Goal: Use online tool/utility: Utilize a website feature to perform a specific function

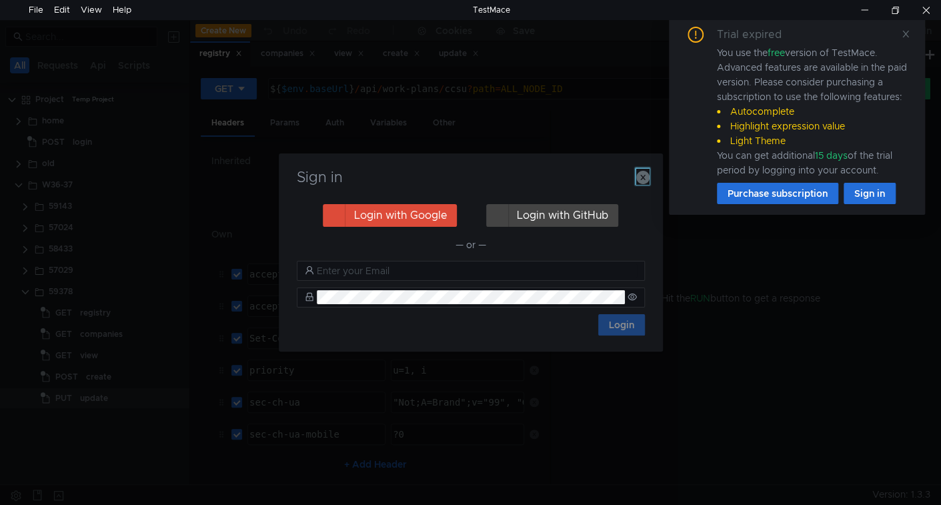
click at [646, 181] on icon "button" at bounding box center [642, 177] width 13 height 13
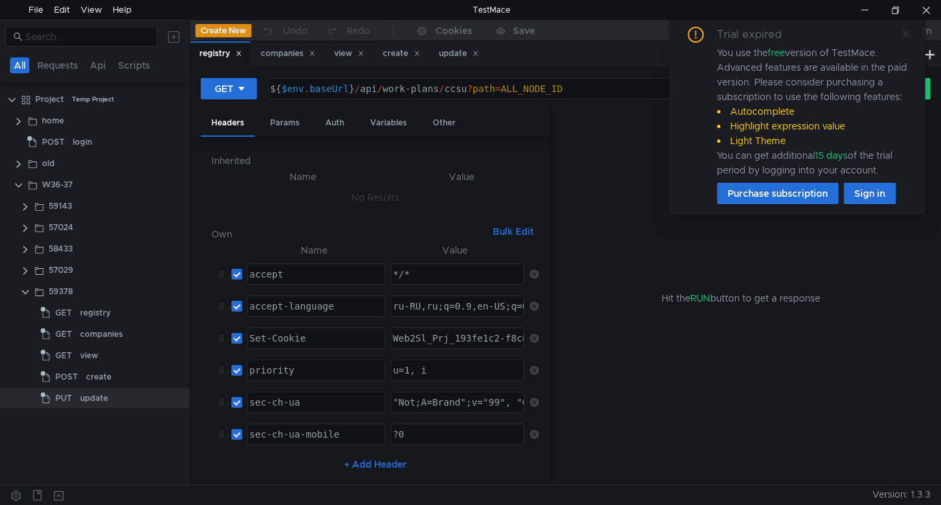
click at [906, 35] on icon at bounding box center [905, 33] width 9 height 9
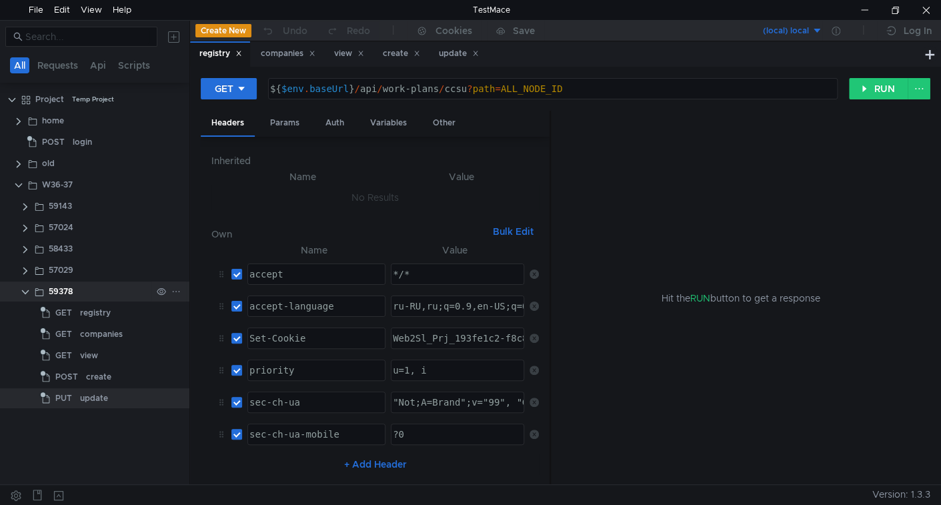
click at [27, 290] on clr-icon at bounding box center [25, 292] width 11 height 11
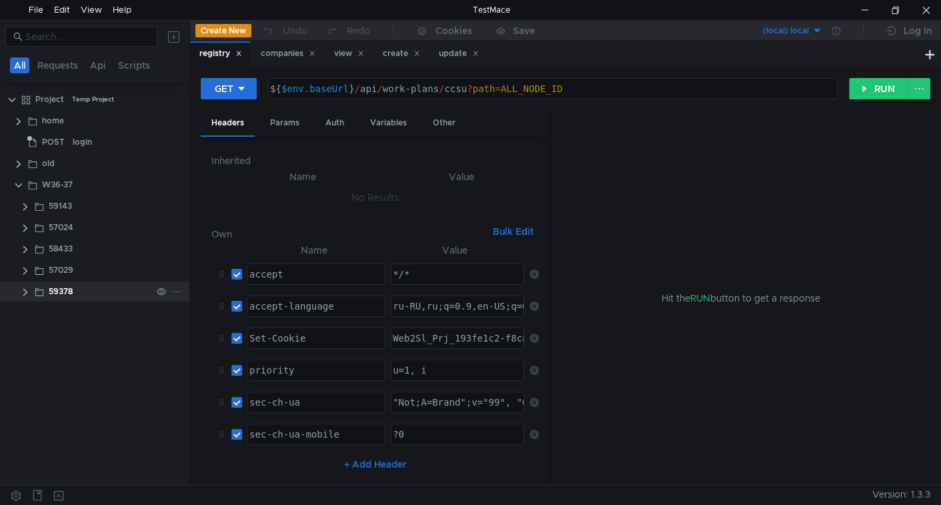
click at [110, 293] on div "59378" at bounding box center [100, 291] width 103 height 20
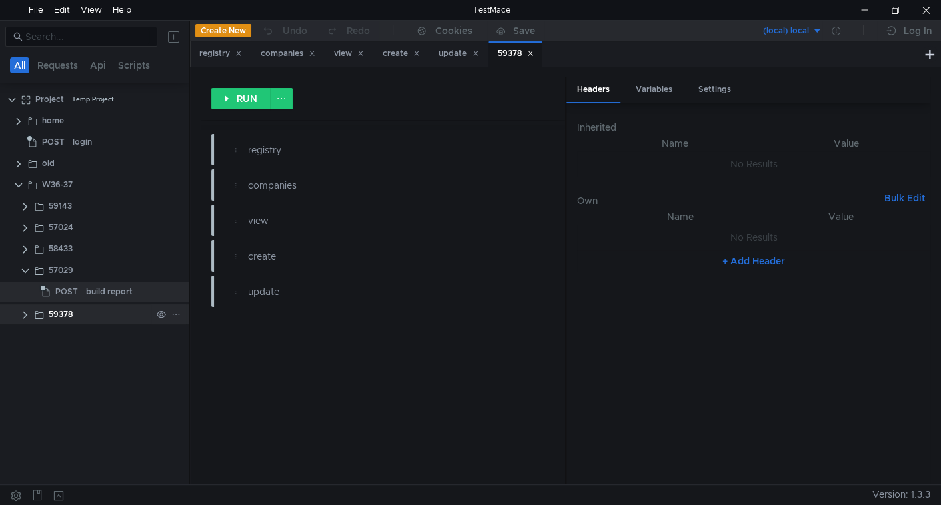
click at [110, 293] on div "build report" at bounding box center [109, 291] width 47 height 20
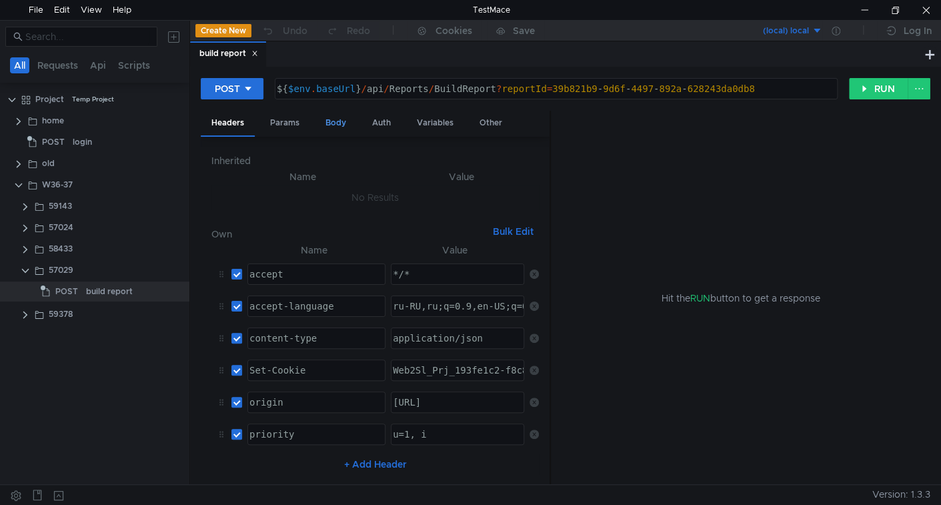
click at [340, 120] on div "Body" at bounding box center [336, 123] width 42 height 25
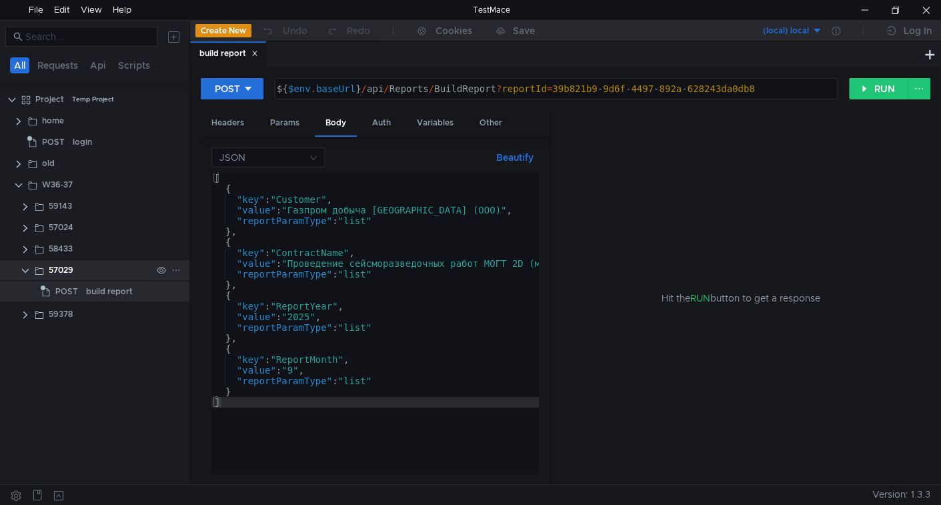
click at [23, 270] on clr-icon at bounding box center [25, 270] width 11 height 11
click at [75, 265] on div "57029" at bounding box center [100, 270] width 103 height 20
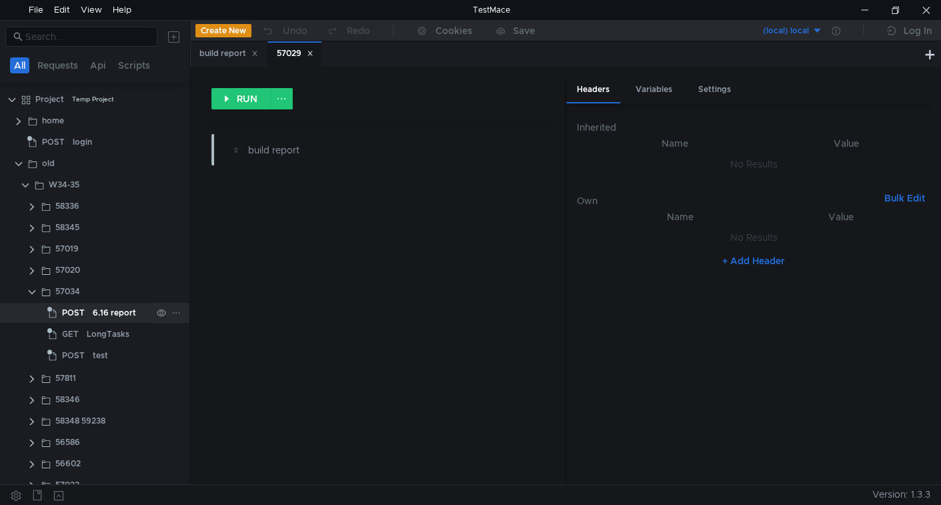
click at [114, 309] on div "6.16 report" at bounding box center [114, 313] width 43 height 20
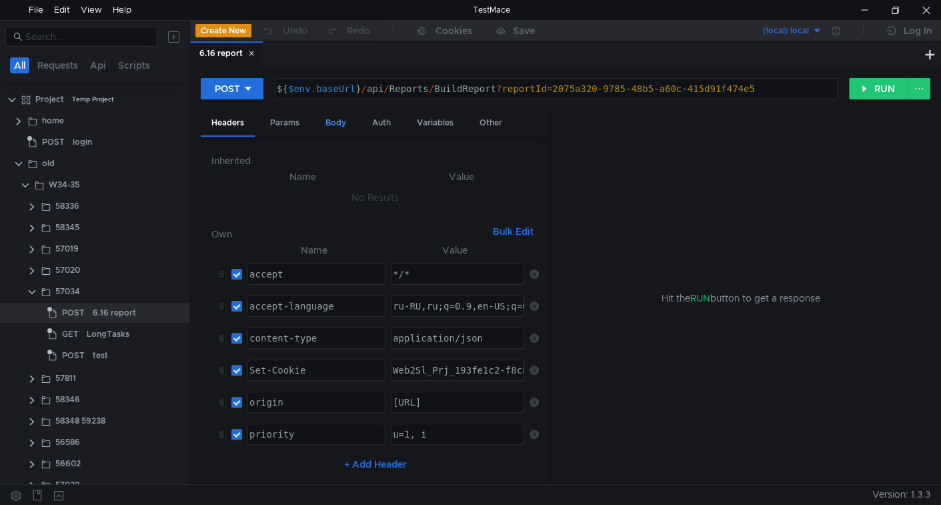
click at [327, 128] on div "Body" at bounding box center [336, 123] width 42 height 25
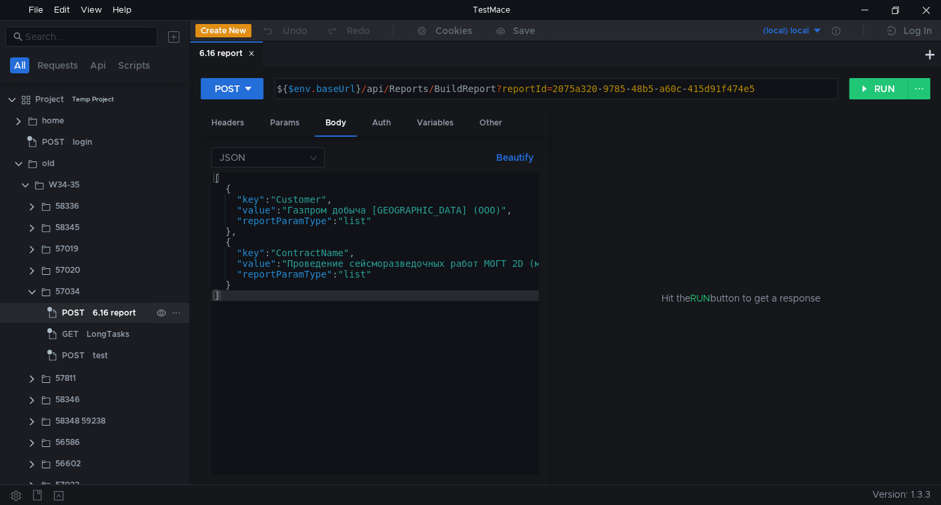
click at [69, 315] on span "POST" at bounding box center [73, 313] width 23 height 20
click at [566, 84] on div "${ $env . baseUrl } / api / Reports / BuildReport ? reportId = 2075a320 - 9785 …" at bounding box center [555, 99] width 562 height 32
type textarea "${$env.baseUrl}/api/Reports/BuildReport?reportId=2075a320-9785-48b5-a60c-415d91…"
drag, startPoint x: 566, startPoint y: 84, endPoint x: 703, endPoint y: 82, distance: 136.7
click at [703, 82] on div "${ $env . baseUrl } / api / Reports / BuildReport ? reportId = 2075a320 - 9785 …" at bounding box center [556, 89] width 562 height 20
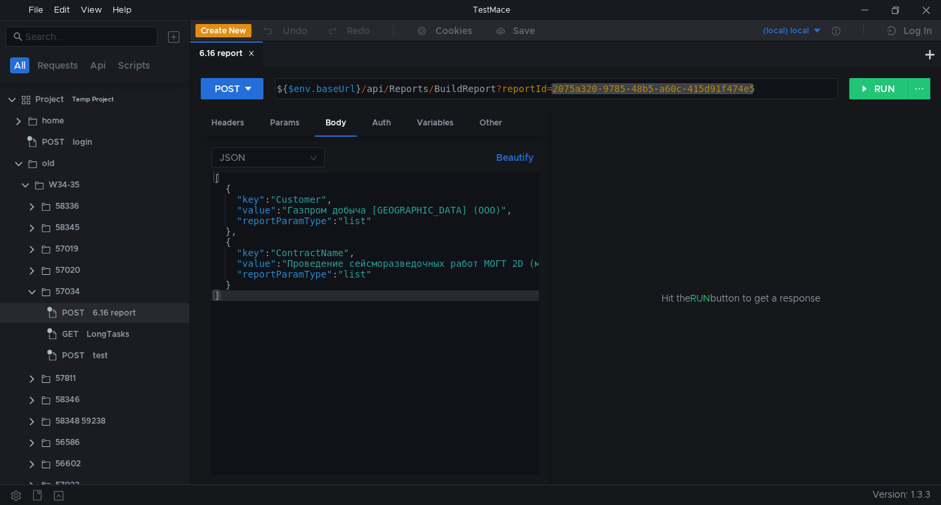
click at [588, 92] on div "${ $env . baseUrl } / api / Reports / BuildReport ? reportId = 2075a320 - 9785 …" at bounding box center [556, 89] width 562 height 20
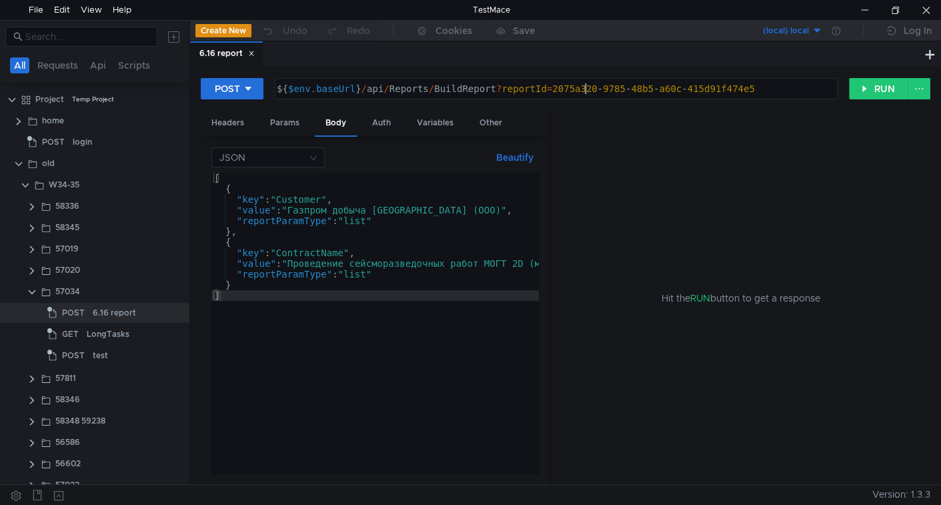
click at [578, 86] on div "${ $env . baseUrl } / api / Reports / BuildReport ? reportId = 2075a320 - 9785 …" at bounding box center [555, 99] width 562 height 32
drag, startPoint x: 578, startPoint y: 86, endPoint x: 709, endPoint y: 93, distance: 130.9
click at [709, 93] on div "${ $env . baseUrl } / api / Reports / BuildReport ? reportId = 2075a320 - 9785 …" at bounding box center [555, 99] width 562 height 32
click at [877, 91] on button "RUN" at bounding box center [878, 88] width 59 height 21
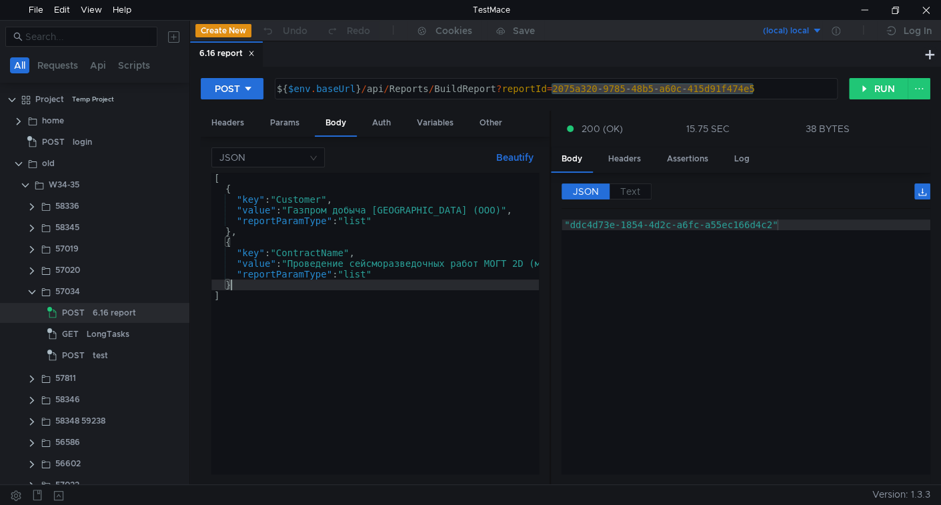
click at [449, 289] on div "[ { "key" : "Customer" , "value" : "Газпром добыча [GEOGRAPHIC_DATA] (ООО)" , "…" at bounding box center [636, 334] width 851 height 322
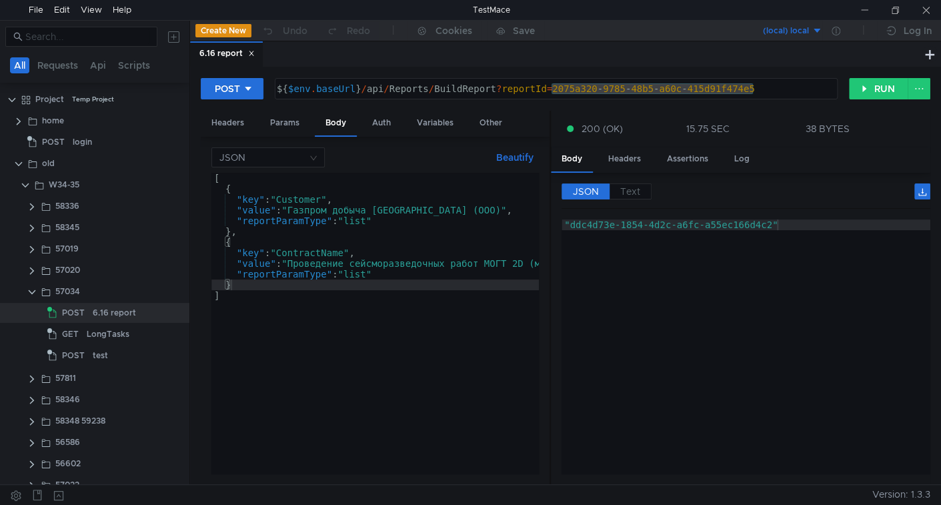
click at [409, 388] on div "[ { "key" : "Customer" , "value" : "Газпром добыча Иркутск (ООО)" , "reportPara…" at bounding box center [636, 334] width 851 height 322
type textarea "]"
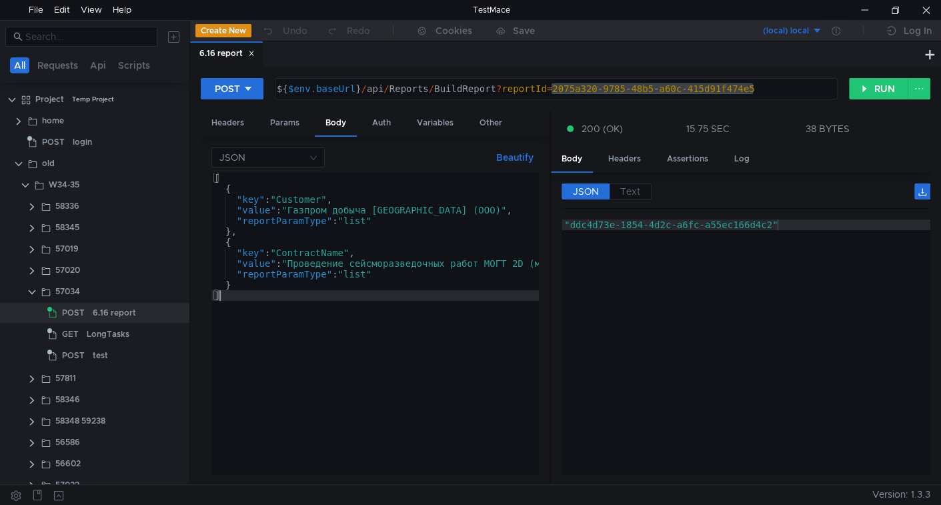
click at [409, 388] on div "[ { "key" : "Customer" , "value" : "Газпром добыча Иркутск (ООО)" , "reportPara…" at bounding box center [636, 334] width 851 height 322
